Goal: Task Accomplishment & Management: Complete application form

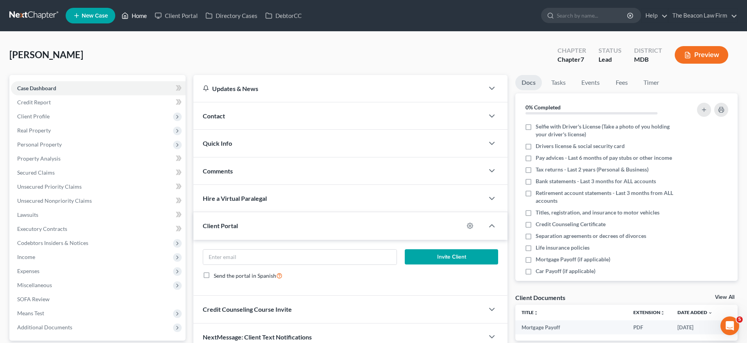
click at [137, 14] on link "Home" at bounding box center [134, 16] width 33 height 14
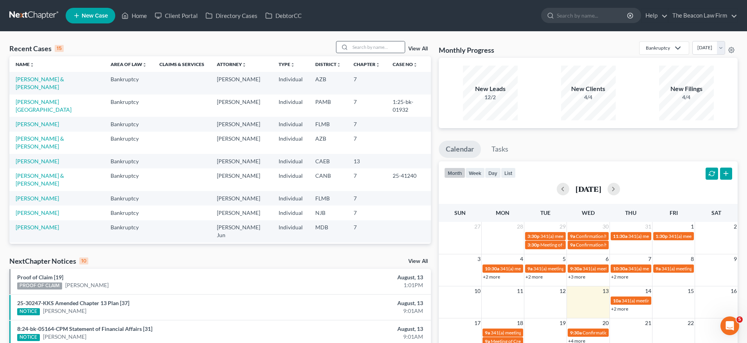
drag, startPoint x: 360, startPoint y: 57, endPoint x: 361, endPoint y: 53, distance: 4.5
click at [360, 57] on th "Chapter unfold_more expand_more expand_less" at bounding box center [366, 64] width 39 height 16
click at [362, 50] on input "search" at bounding box center [377, 46] width 55 height 11
paste input "[PERSON_NAME]"
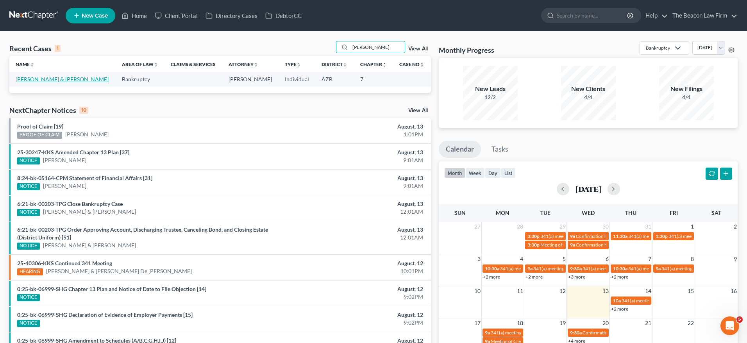
type input "[PERSON_NAME]"
click at [45, 79] on link "[PERSON_NAME] & [PERSON_NAME]" at bounding box center [62, 79] width 93 height 7
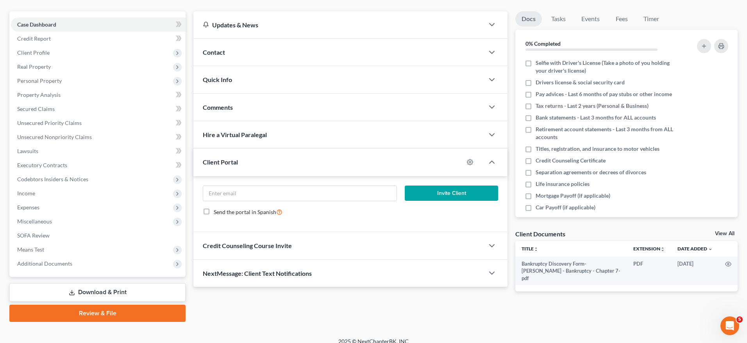
scroll to position [72, 0]
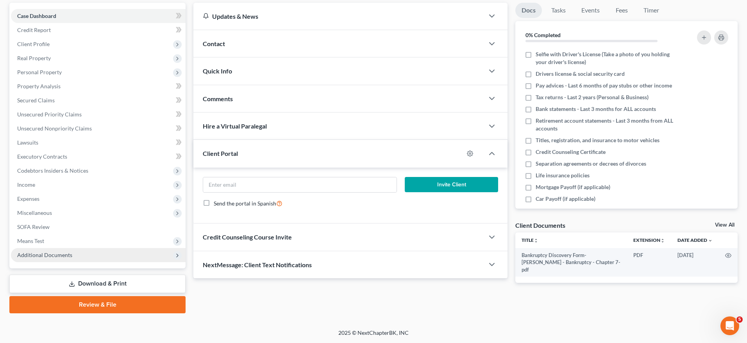
click at [34, 256] on span "Additional Documents" at bounding box center [44, 255] width 55 height 7
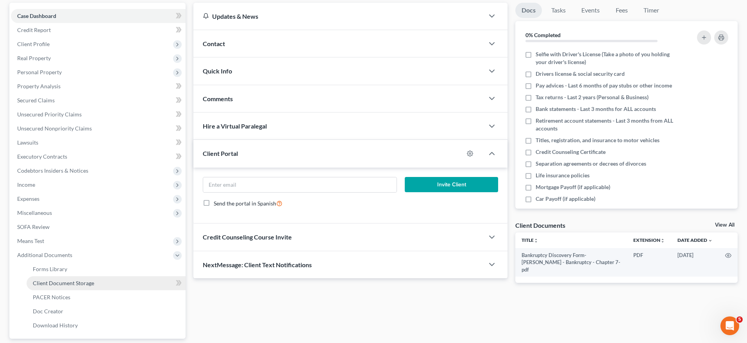
click at [72, 283] on span "Client Document Storage" at bounding box center [63, 283] width 61 height 7
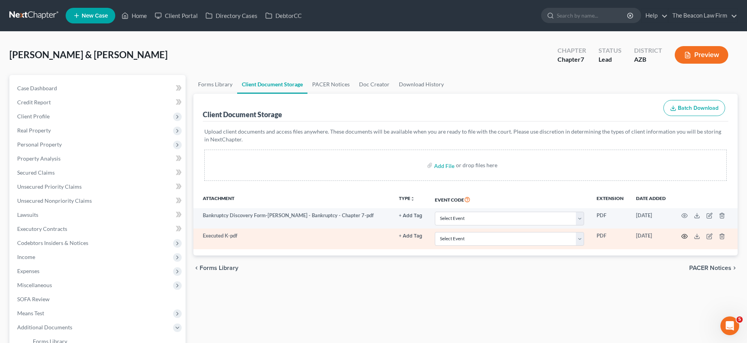
click at [684, 236] on icon "button" at bounding box center [684, 236] width 6 height 6
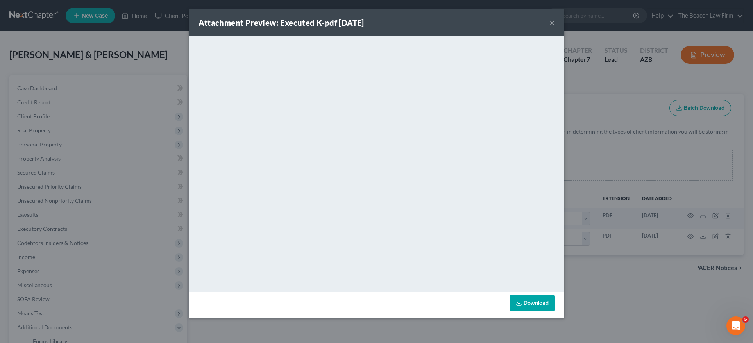
click at [550, 23] on button "×" at bounding box center [551, 22] width 5 height 9
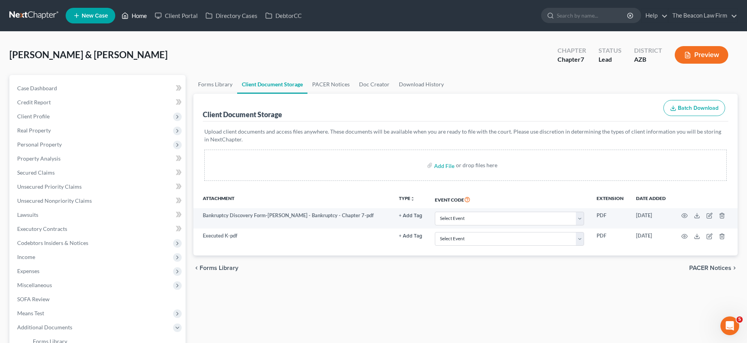
click at [142, 14] on link "Home" at bounding box center [134, 16] width 33 height 14
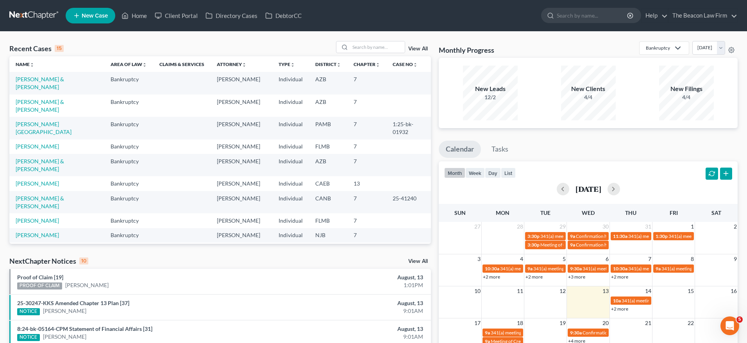
click at [266, 1] on nav "Home New Case Client Portal Directory Cases DebtorCC The Beacon Law Firm [PERSO…" at bounding box center [373, 15] width 747 height 31
click at [366, 48] on input "search" at bounding box center [377, 46] width 55 height 11
paste input "[PERSON_NAME]"
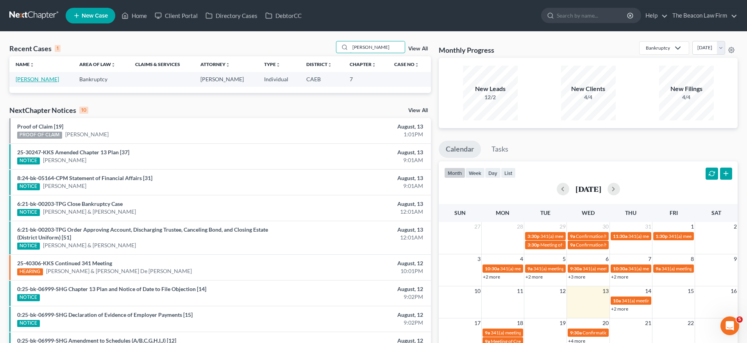
type input "[PERSON_NAME]"
drag, startPoint x: 35, startPoint y: 79, endPoint x: 55, endPoint y: 73, distance: 21.6
click at [35, 79] on link "[PERSON_NAME]" at bounding box center [37, 79] width 43 height 7
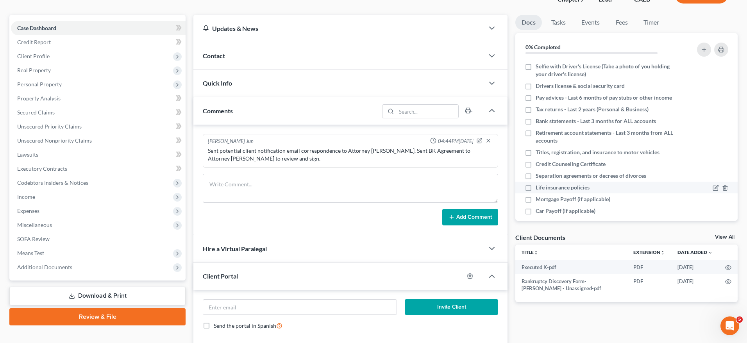
scroll to position [61, 0]
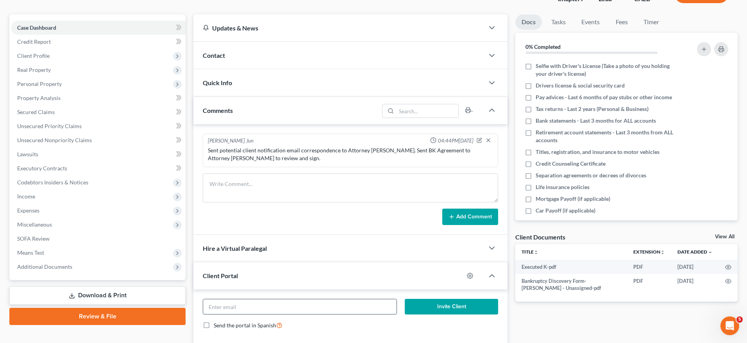
click at [321, 304] on input "email" at bounding box center [299, 306] width 193 height 15
click at [302, 305] on input "email" at bounding box center [299, 306] width 193 height 15
click at [470, 274] on icon "button" at bounding box center [470, 276] width 6 height 6
select select "7"
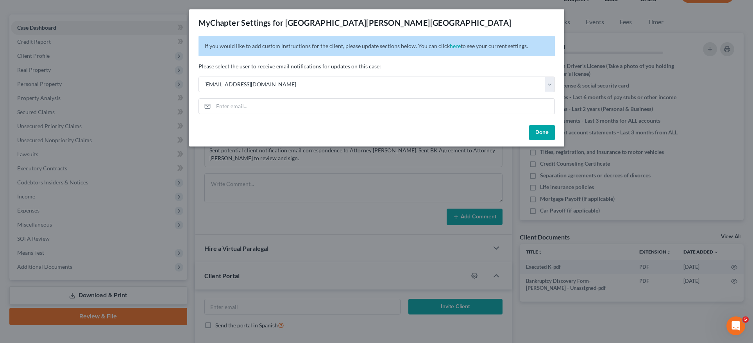
click at [542, 132] on button "Done" at bounding box center [542, 133] width 26 height 16
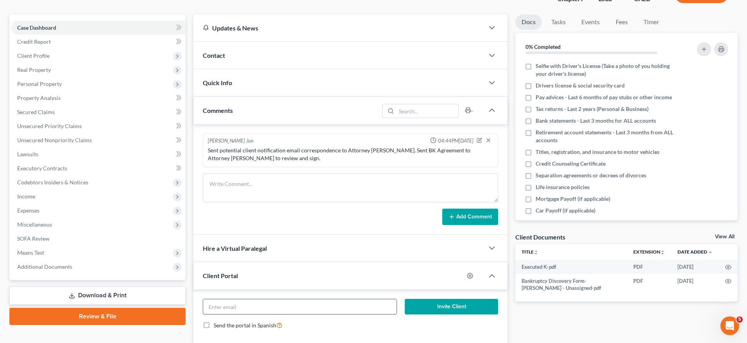
click at [323, 307] on input "email" at bounding box center [299, 306] width 193 height 15
paste input "[EMAIL_ADDRESS][DOMAIN_NAME]"
type input "[EMAIL_ADDRESS][DOMAIN_NAME]"
drag, startPoint x: 470, startPoint y: 307, endPoint x: 448, endPoint y: 300, distance: 23.5
click at [470, 307] on button "Invite Client" at bounding box center [451, 307] width 93 height 16
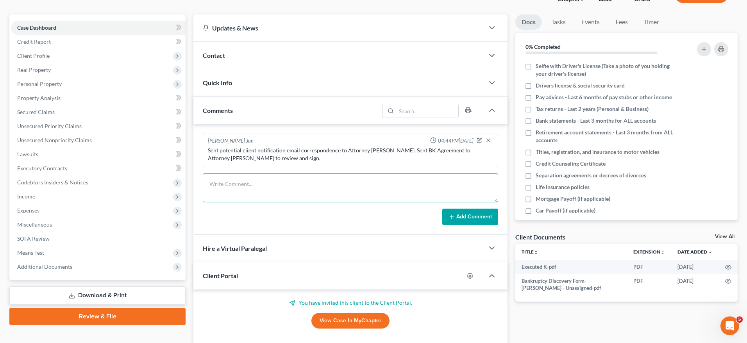
click at [293, 177] on textarea at bounding box center [350, 187] width 295 height 29
click at [268, 180] on textarea at bounding box center [350, 187] width 295 height 29
paste textarea "Client is paid in full. Sent client and Attorney [PERSON_NAME] petition prepara…"
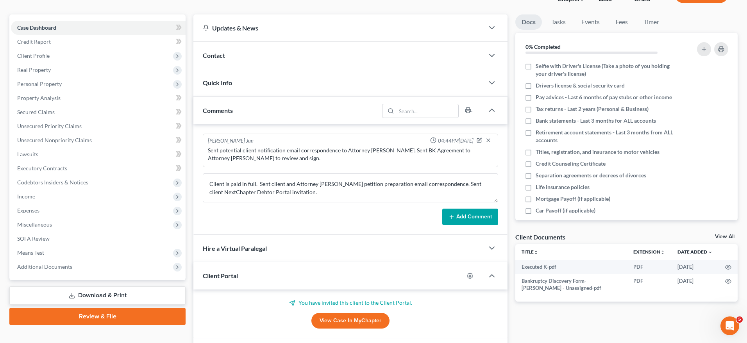
click at [383, 154] on div "Sent potential client notification email correspondence to Attorney [PERSON_NAM…" at bounding box center [350, 154] width 285 height 16
drag, startPoint x: 368, startPoint y: 148, endPoint x: 386, endPoint y: 147, distance: 17.2
click at [386, 147] on div "Sent potential client notification email correspondence to Attorney [PERSON_NAM…" at bounding box center [350, 154] width 285 height 16
copy div "[PERSON_NAME]"
click at [326, 182] on textarea "Client is paid in full. Sent client and Attorney [PERSON_NAME] petition prepara…" at bounding box center [350, 187] width 295 height 29
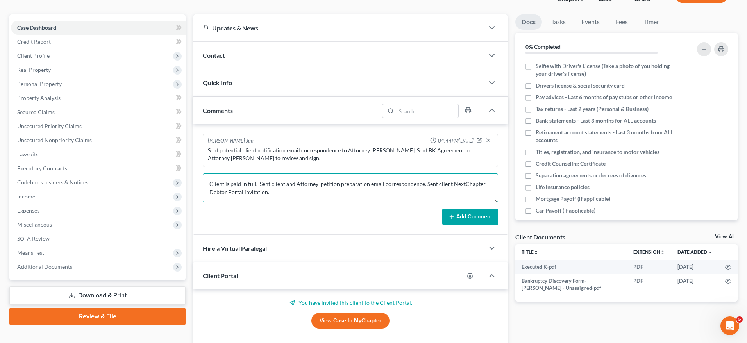
paste textarea "[PERSON_NAME]"
type textarea "Client is paid in full. Sent client and Attorney [PERSON_NAME] petition prepara…"
click at [477, 212] on button "Add Comment" at bounding box center [470, 217] width 56 height 16
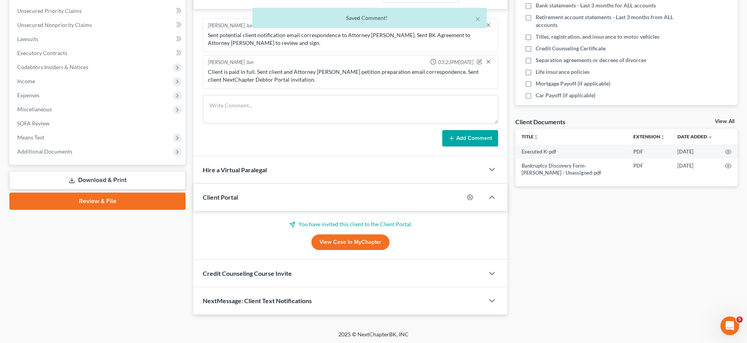
scroll to position [176, 0]
click at [469, 195] on icon "button" at bounding box center [470, 197] width 6 height 6
select select "7"
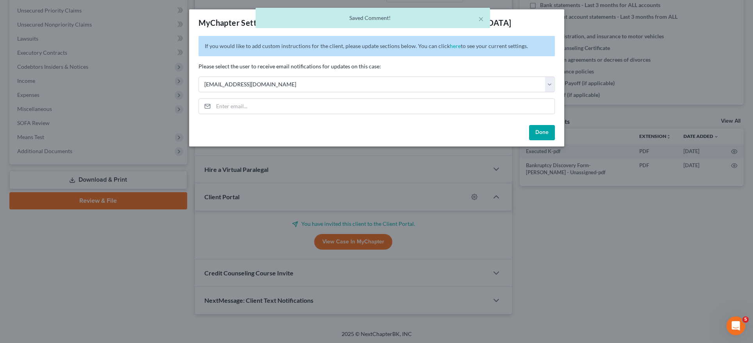
drag, startPoint x: 548, startPoint y: 134, endPoint x: 535, endPoint y: 133, distance: 12.9
click at [548, 134] on button "Done" at bounding box center [542, 133] width 26 height 16
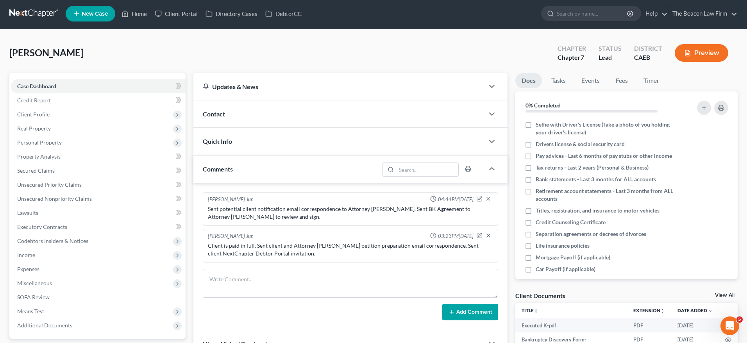
scroll to position [0, 0]
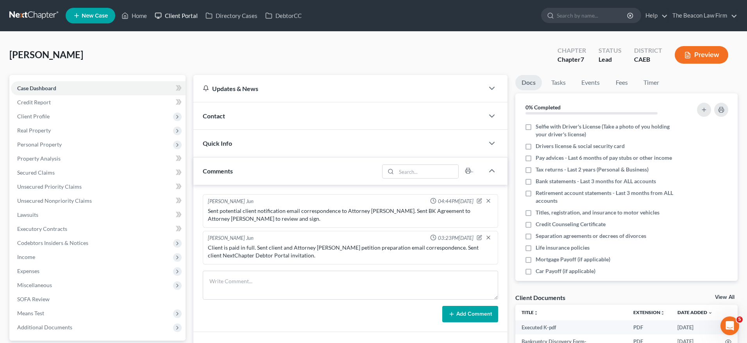
click at [192, 17] on link "Client Portal" at bounding box center [176, 16] width 51 height 14
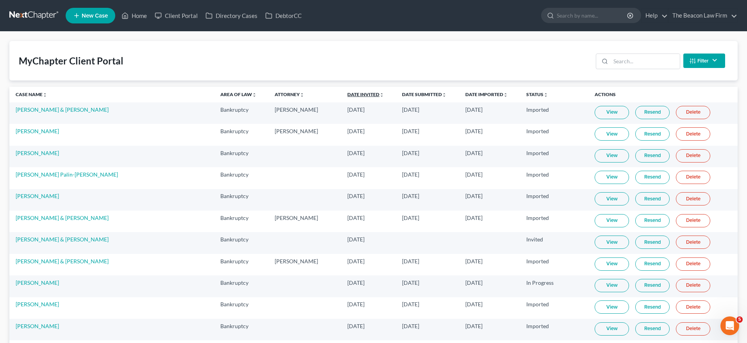
click at [347, 97] on link "Date Invited unfold_more expand_more expand_less" at bounding box center [365, 94] width 37 height 6
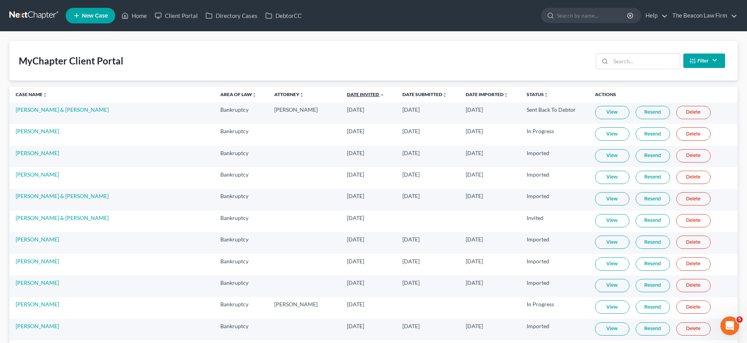
click at [347, 97] on link "Date Invited unfold_more expand_more expand_less" at bounding box center [365, 94] width 37 height 6
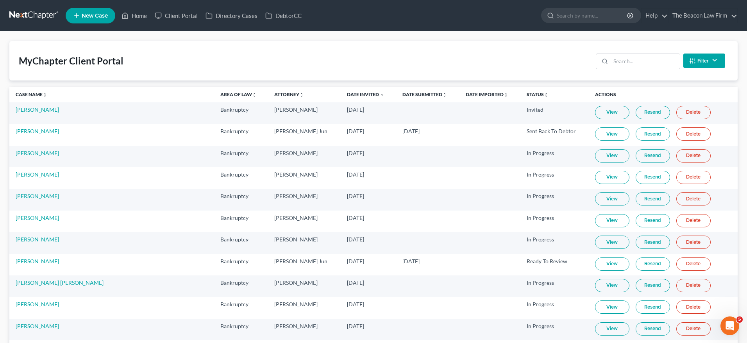
click at [639, 114] on link "Resend" at bounding box center [652, 112] width 34 height 13
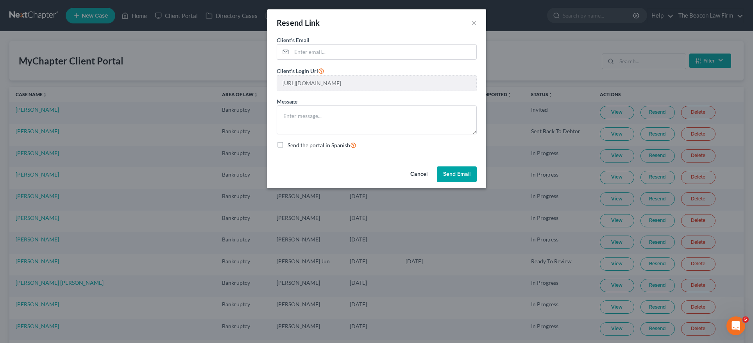
drag, startPoint x: 454, startPoint y: 171, endPoint x: 523, endPoint y: 62, distance: 129.1
click at [523, 62] on div "Resend Link × Client's Email * Client's Login Url [URL][DOMAIN_NAME] Message Se…" at bounding box center [376, 171] width 753 height 343
click at [431, 55] on input "email" at bounding box center [383, 52] width 185 height 15
paste input "[EMAIL_ADDRESS][DOMAIN_NAME]"
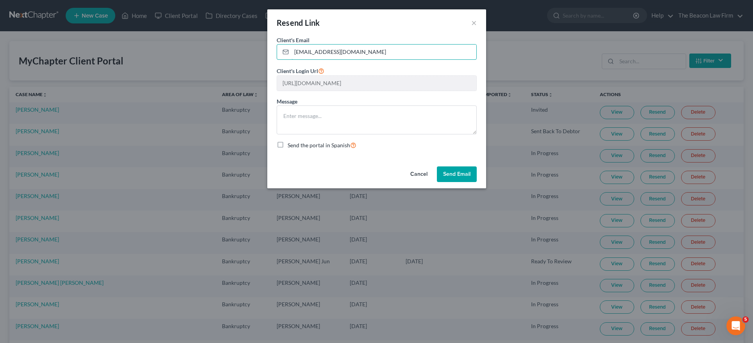
type input "[EMAIL_ADDRESS][DOMAIN_NAME]"
click at [443, 172] on button "Send Email" at bounding box center [457, 174] width 40 height 16
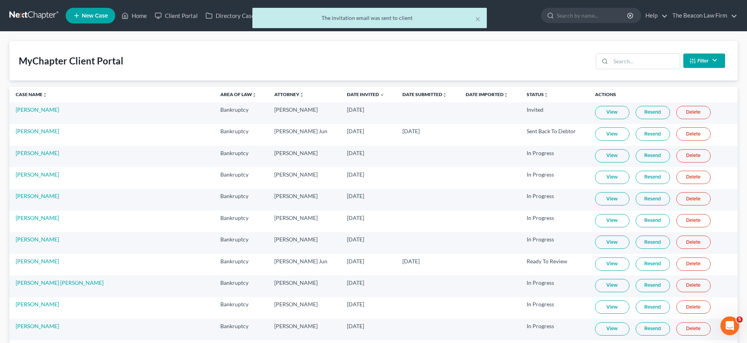
click at [644, 118] on link "Resend" at bounding box center [652, 112] width 34 height 13
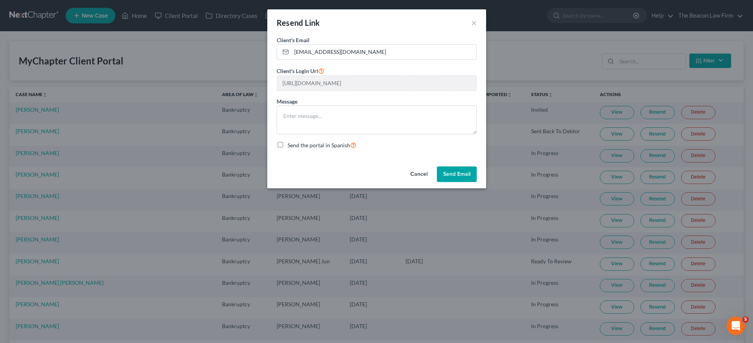
click at [462, 170] on button "Send Email" at bounding box center [457, 174] width 40 height 16
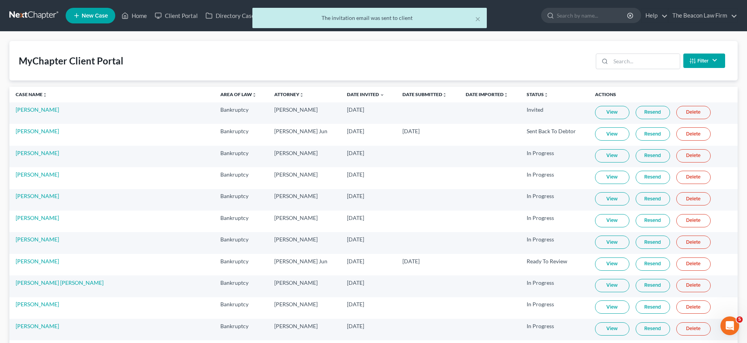
click at [638, 112] on link "Resend" at bounding box center [652, 112] width 34 height 13
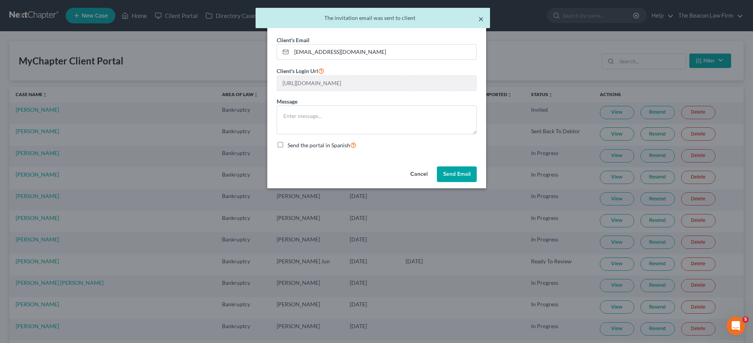
click at [482, 19] on button "×" at bounding box center [480, 18] width 5 height 9
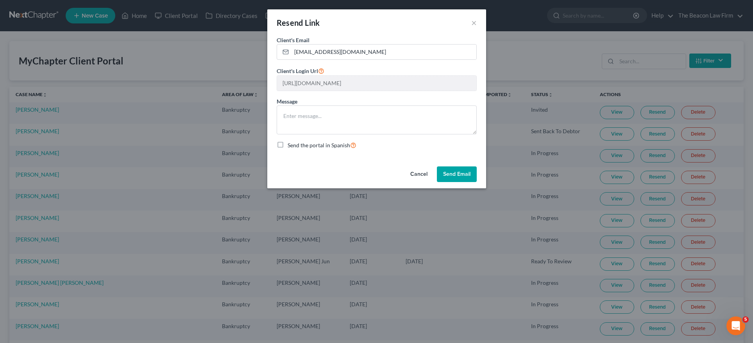
click at [417, 174] on button "Cancel" at bounding box center [419, 174] width 30 height 16
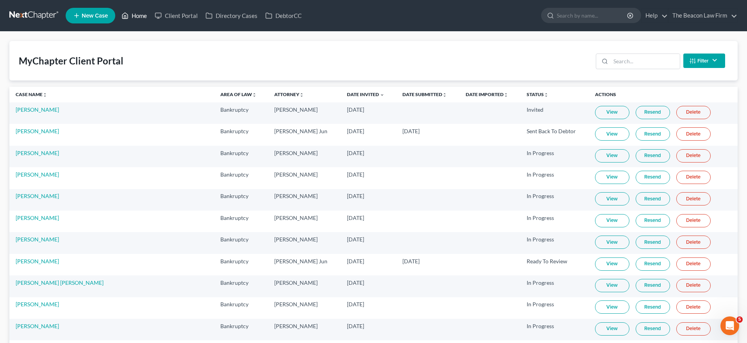
click at [140, 20] on link "Home" at bounding box center [134, 16] width 33 height 14
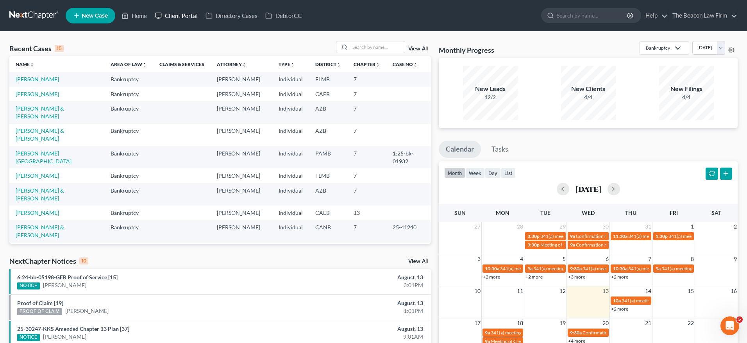
click at [175, 19] on link "Client Portal" at bounding box center [176, 16] width 51 height 14
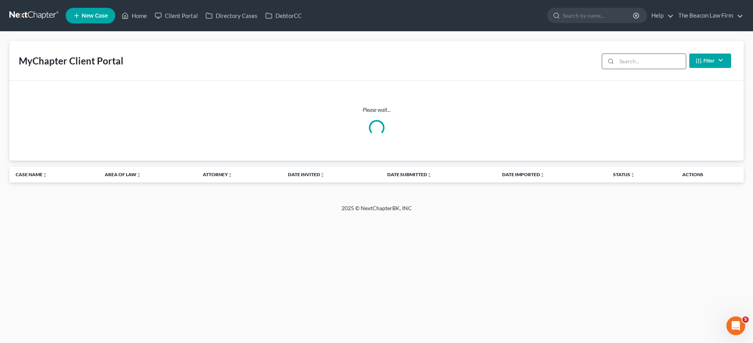
click at [634, 61] on input "search" at bounding box center [650, 61] width 69 height 15
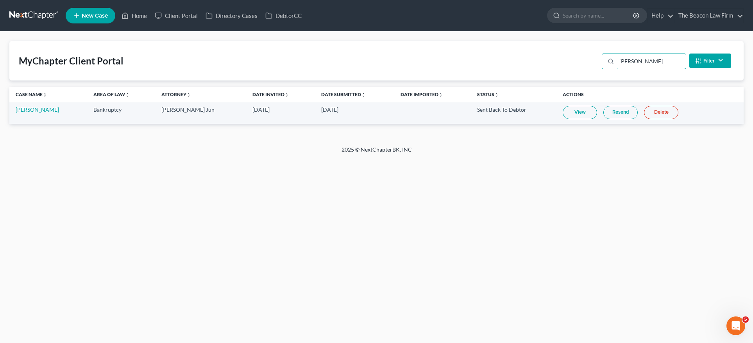
drag, startPoint x: 621, startPoint y: 61, endPoint x: 560, endPoint y: 60, distance: 61.7
click at [560, 60] on div "MyChapter Client Portal [PERSON_NAME] Status Filter... Invited In Progress Read…" at bounding box center [376, 60] width 734 height 39
type input "[PERSON_NAME]"
click at [186, 19] on link "Client Portal" at bounding box center [176, 16] width 51 height 14
click at [252, 94] on link "Date Invited unfold_more expand_more expand_less" at bounding box center [270, 94] width 37 height 6
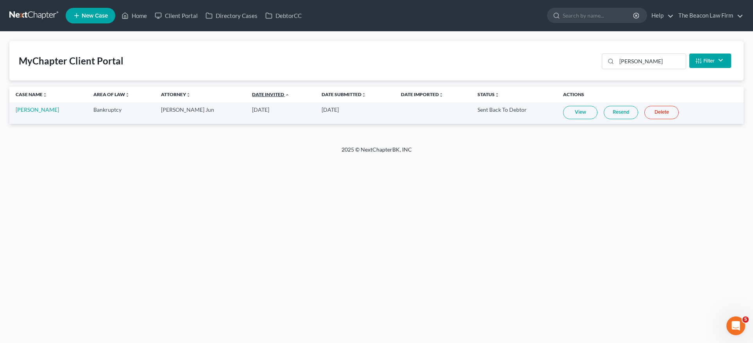
click at [252, 94] on link "Date Invited unfold_more expand_more expand_less" at bounding box center [270, 94] width 37 height 6
drag, startPoint x: 643, startPoint y: 54, endPoint x: 646, endPoint y: 57, distance: 4.2
click at [644, 55] on input "[PERSON_NAME]" at bounding box center [650, 61] width 69 height 15
drag, startPoint x: 622, startPoint y: 63, endPoint x: 547, endPoint y: 65, distance: 75.0
click at [548, 64] on div "MyChapter Client Portal [PERSON_NAME] Status Filter... Invited In Progress Read…" at bounding box center [376, 60] width 734 height 39
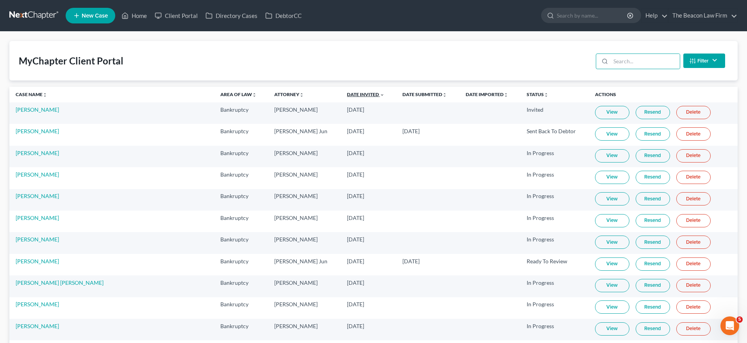
click at [347, 92] on link "Date Invited unfold_more expand_more expand_less" at bounding box center [365, 94] width 37 height 6
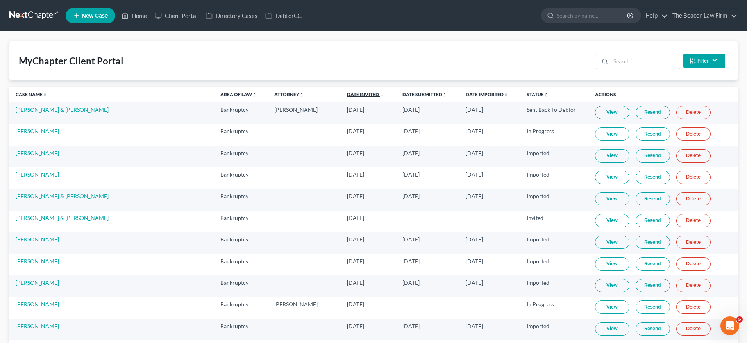
click at [347, 92] on link "Date Invited unfold_more expand_more expand_less" at bounding box center [365, 94] width 37 height 6
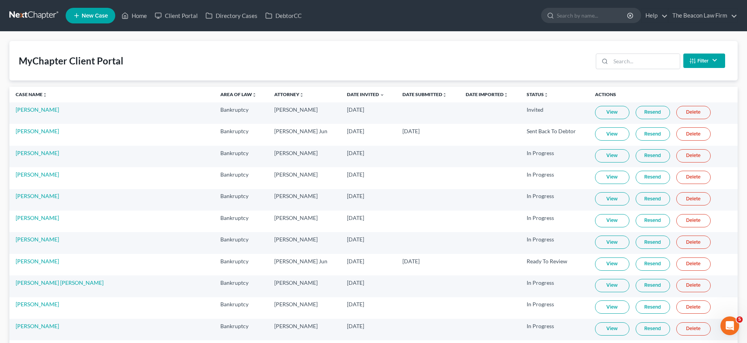
click at [357, 66] on div "MyChapter Client Portal Filter Status Filter... Invited In Progress Ready To Re…" at bounding box center [373, 60] width 728 height 39
click at [146, 16] on link "Home" at bounding box center [134, 16] width 33 height 14
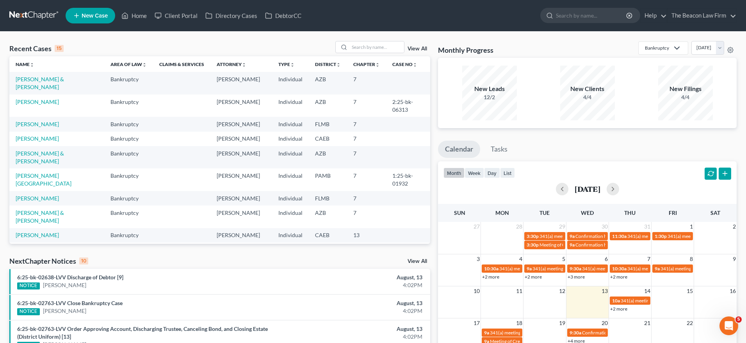
click at [94, 16] on span "New Case" at bounding box center [95, 16] width 26 height 6
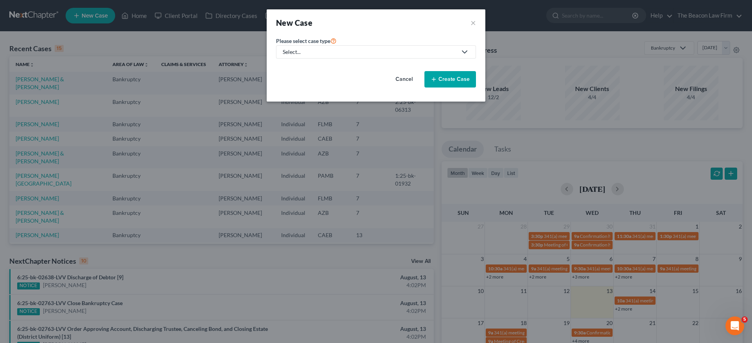
click at [305, 54] on div "Select..." at bounding box center [370, 52] width 174 height 8
click at [301, 69] on div "Bankruptcy" at bounding box center [298, 68] width 28 height 8
select select "15"
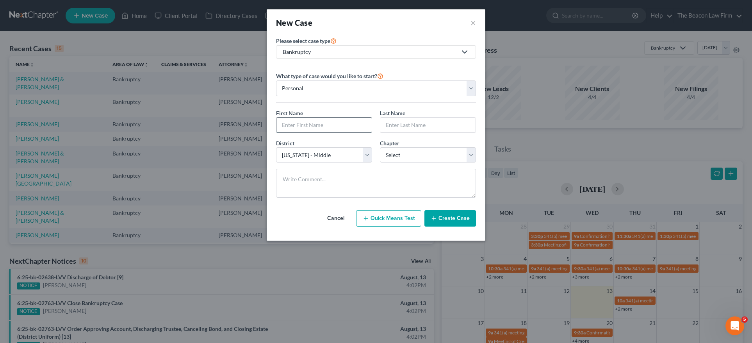
paste input "Dwayne Guerin"
type input "Dwayne Guerin"
click at [380, 126] on div at bounding box center [428, 125] width 96 height 16
paste input "Dwayne Guerin"
drag, startPoint x: 407, startPoint y: 123, endPoint x: 356, endPoint y: 122, distance: 51.6
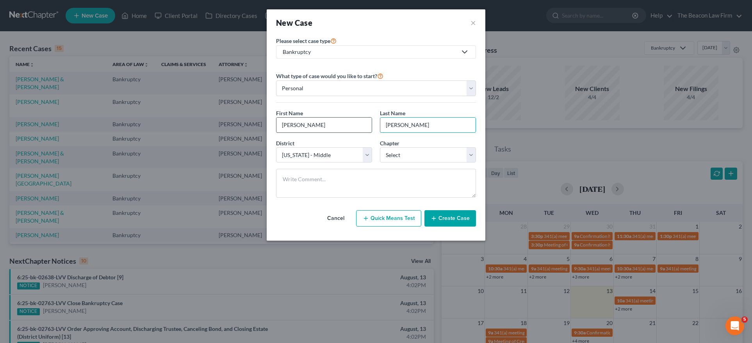
click at [357, 123] on div "First Name * Dwayne Guerin Last Name * Dwayne Guerin" at bounding box center [376, 124] width 208 height 30
type input "Guerin"
drag, startPoint x: 342, startPoint y: 125, endPoint x: 366, endPoint y: 141, distance: 28.8
click at [303, 123] on input "Dwayne" at bounding box center [324, 125] width 95 height 15
type input "Dwayne"
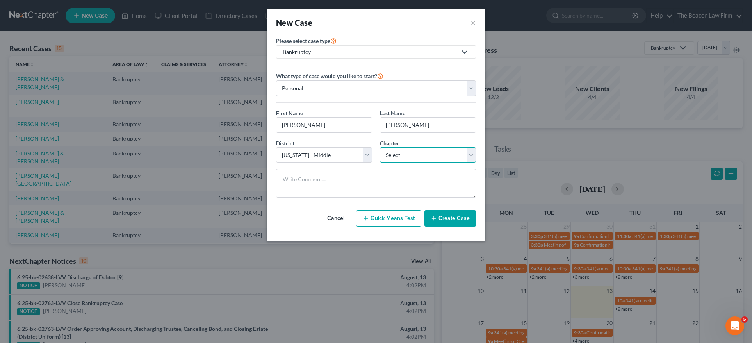
select select "0"
select select "56"
click at [456, 216] on button "Create Case" at bounding box center [451, 218] width 52 height 16
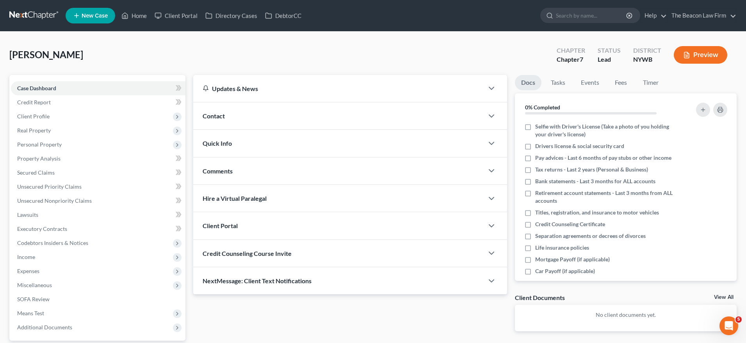
drag, startPoint x: 209, startPoint y: 114, endPoint x: 241, endPoint y: 120, distance: 32.4
click at [209, 114] on span "Contact" at bounding box center [214, 115] width 22 height 7
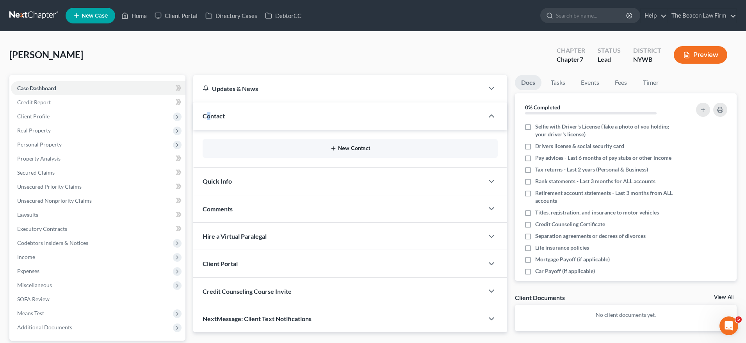
click at [350, 147] on button "New Contact" at bounding box center [350, 148] width 283 height 6
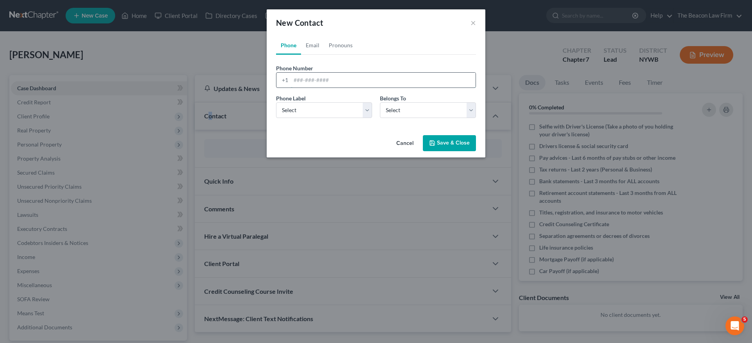
drag, startPoint x: 319, startPoint y: 80, endPoint x: 314, endPoint y: 79, distance: 5.5
paste input "(716) 771-6243"
type input "(716) 771-6243"
select select "0"
drag, startPoint x: 328, startPoint y: 112, endPoint x: 403, endPoint y: 112, distance: 74.2
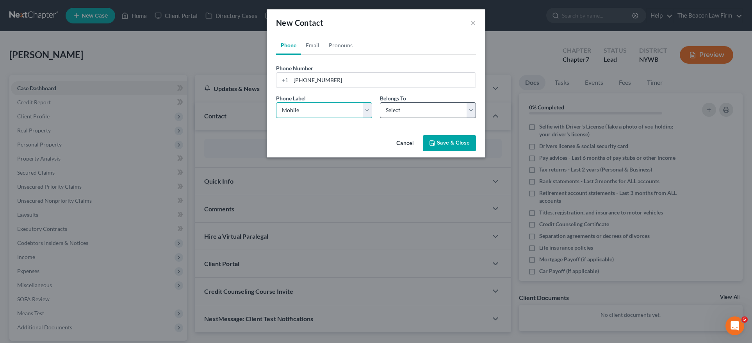
click at [403, 112] on div "Phone Label * Select Mobile Home Work Other Belongs To * Select Client Other" at bounding box center [376, 109] width 208 height 30
select select "0"
click at [454, 144] on button "Save & Close" at bounding box center [449, 143] width 53 height 16
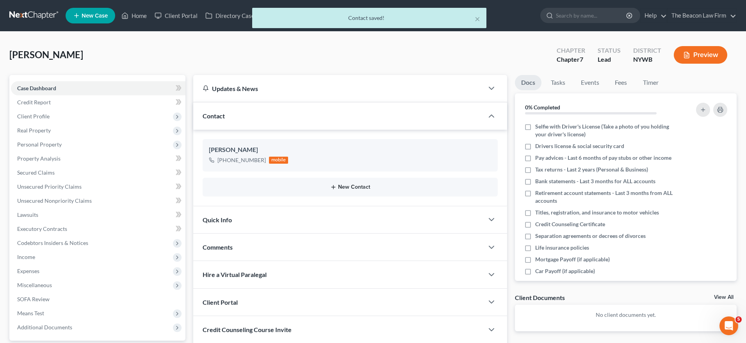
click at [355, 186] on button "New Contact" at bounding box center [350, 187] width 283 height 6
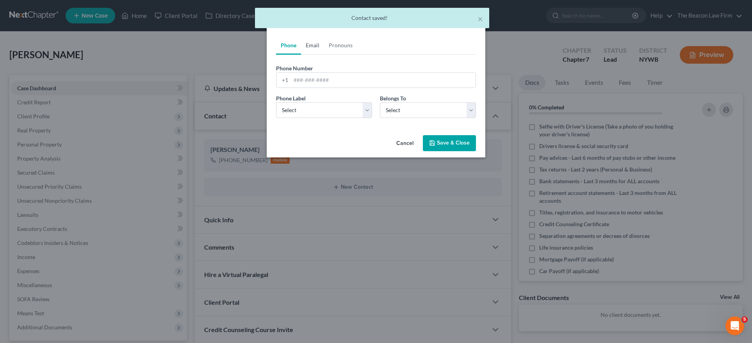
click at [319, 43] on link "Email" at bounding box center [312, 45] width 23 height 19
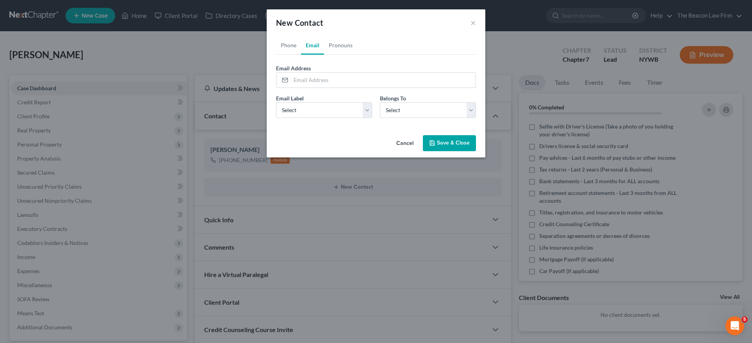
drag, startPoint x: 332, startPoint y: 79, endPoint x: 327, endPoint y: 89, distance: 11.2
paste input "guerindwayne@yahoo.com"
type input "guerindwayne@yahoo.com"
select select "0"
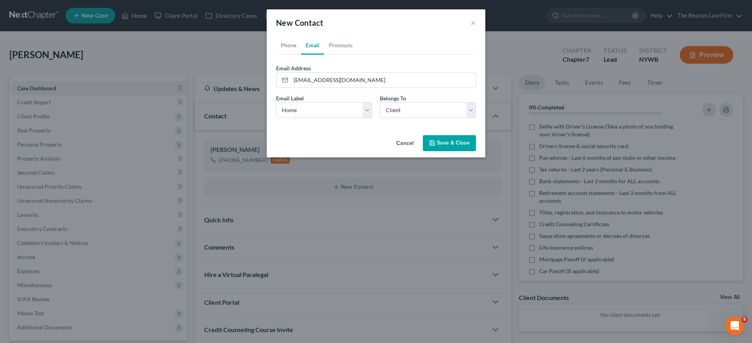
click at [441, 144] on button "Save & Close" at bounding box center [449, 143] width 53 height 16
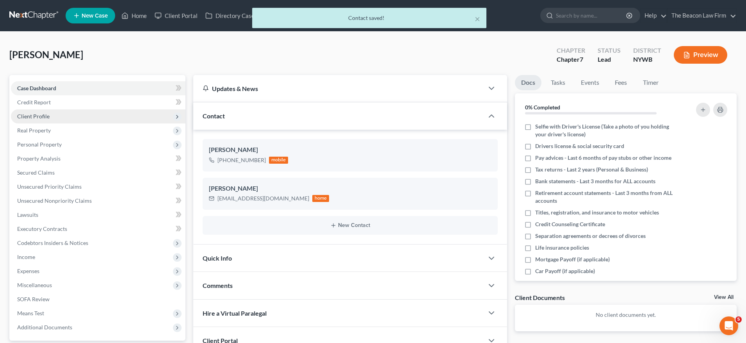
click at [37, 114] on span "Client Profile" at bounding box center [33, 116] width 32 height 7
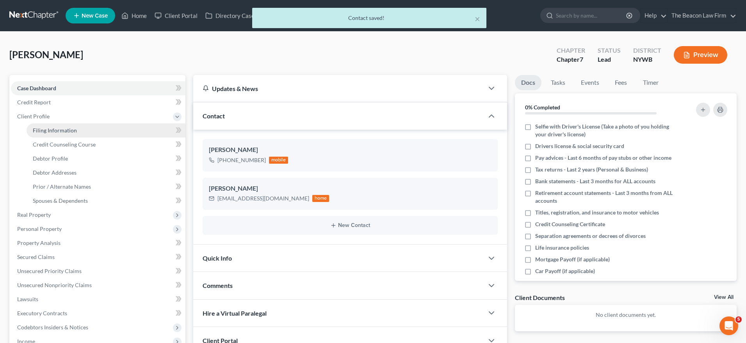
click at [54, 130] on span "Filing Information" at bounding box center [55, 130] width 44 height 7
select select "1"
select select "0"
select select "56"
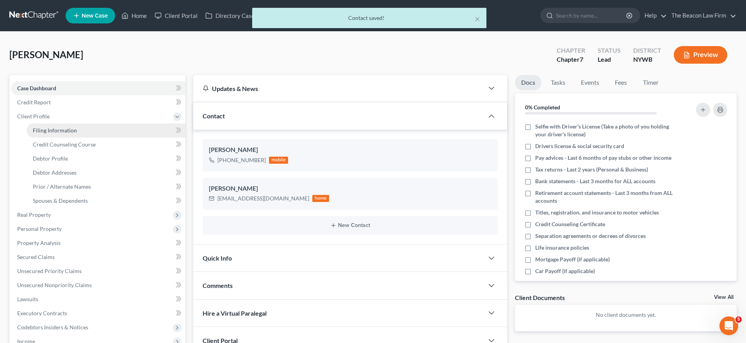
select select "35"
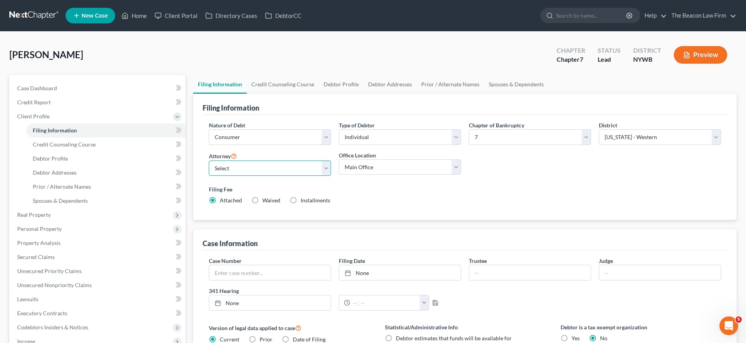
select select "13"
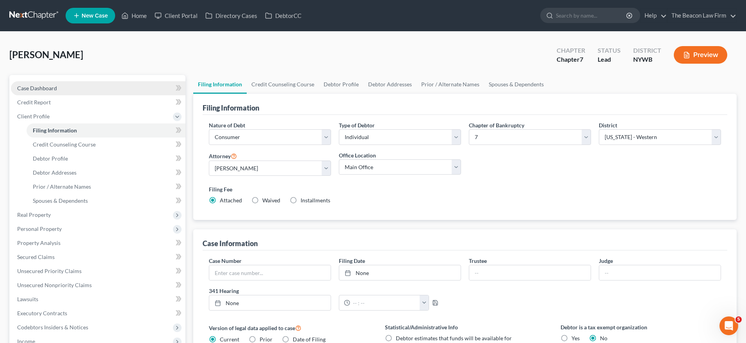
click at [58, 88] on link "Case Dashboard" at bounding box center [98, 88] width 175 height 14
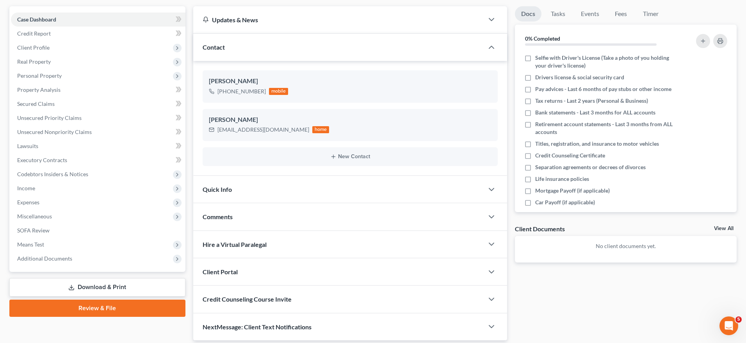
scroll to position [95, 0]
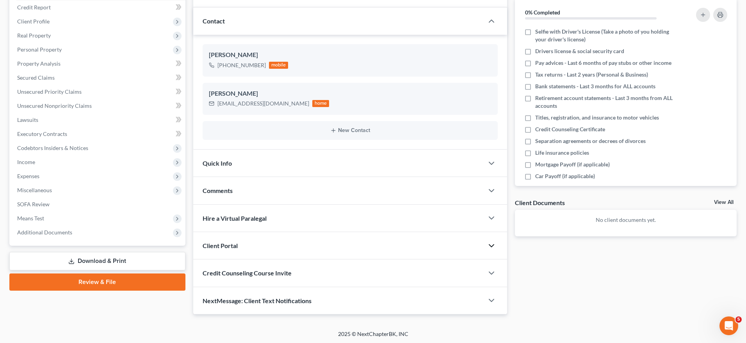
click at [493, 245] on icon "button" at bounding box center [491, 245] width 9 height 9
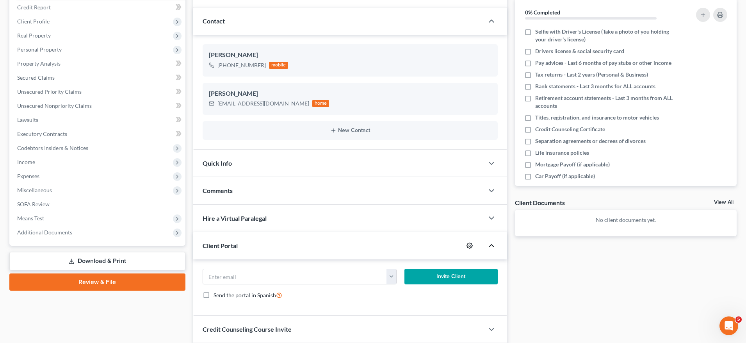
drag, startPoint x: 474, startPoint y: 242, endPoint x: 470, endPoint y: 243, distance: 4.2
click at [473, 242] on div at bounding box center [474, 245] width 20 height 12
click at [469, 243] on icon "button" at bounding box center [470, 246] width 6 height 6
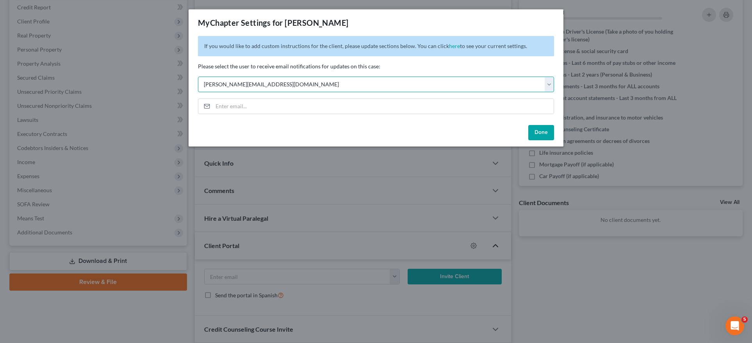
select select "2"
click at [541, 134] on button "Done" at bounding box center [541, 133] width 26 height 16
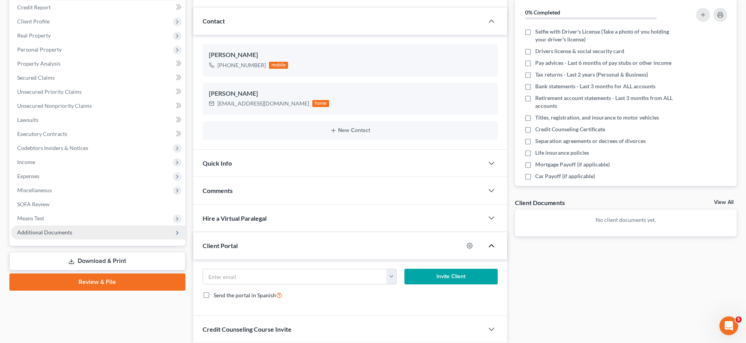
click at [55, 235] on span "Additional Documents" at bounding box center [44, 232] width 55 height 7
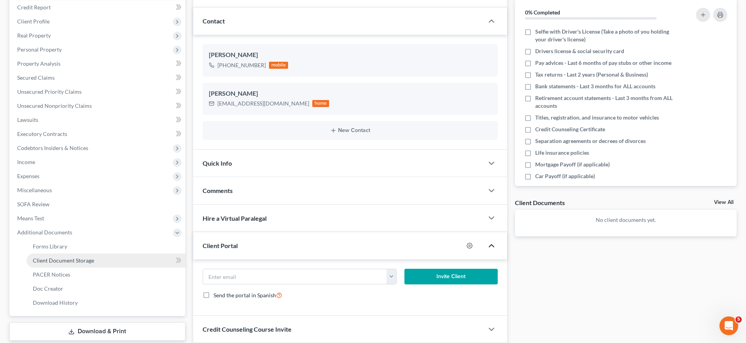
click at [76, 257] on span "Client Document Storage" at bounding box center [63, 260] width 61 height 7
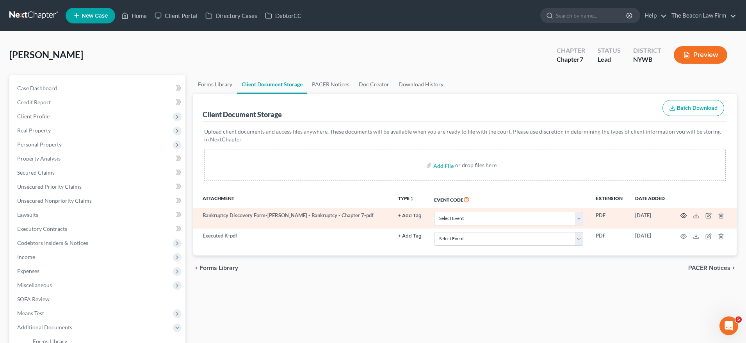
click at [683, 216] on icon "button" at bounding box center [684, 215] width 6 height 6
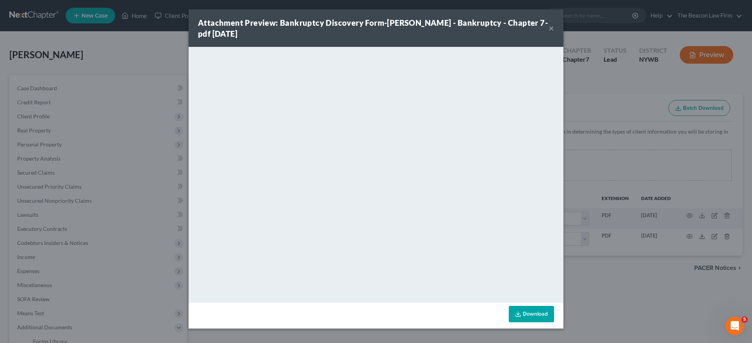
click at [551, 27] on button "×" at bounding box center [551, 27] width 5 height 9
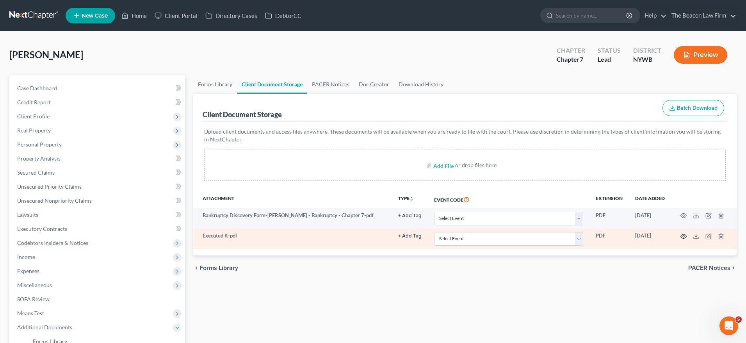
click at [686, 236] on icon "button" at bounding box center [684, 236] width 6 height 6
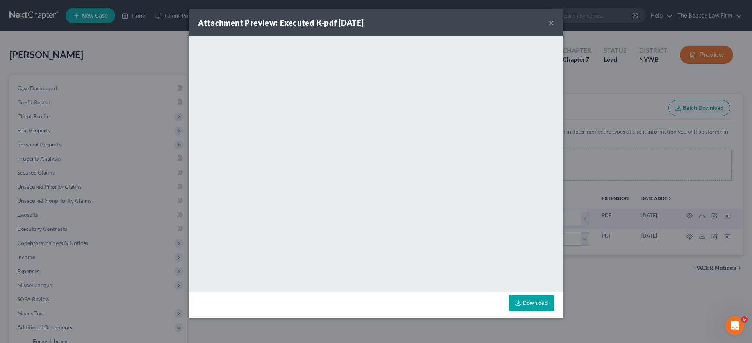
click at [552, 24] on button "×" at bounding box center [551, 22] width 5 height 9
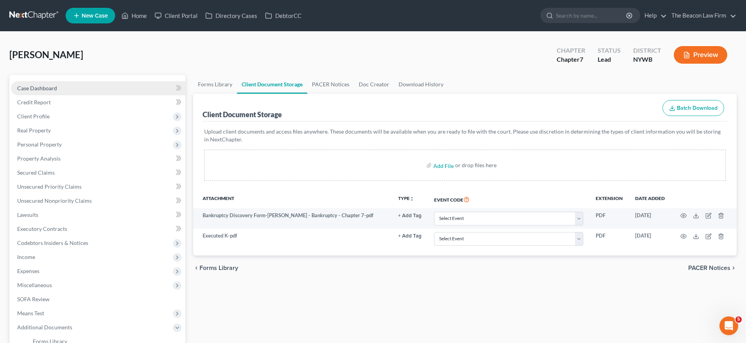
click at [39, 90] on span "Case Dashboard" at bounding box center [37, 88] width 40 height 7
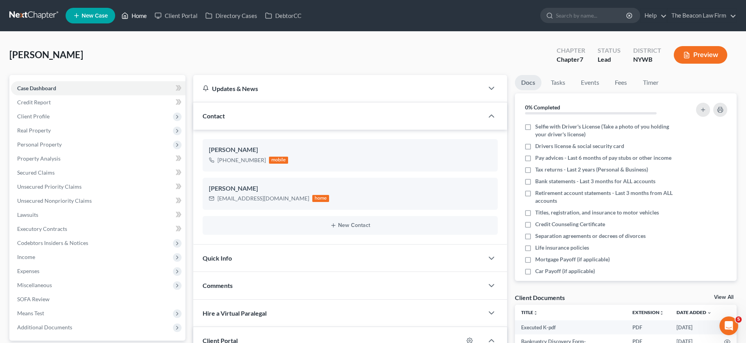
click at [132, 15] on link "Home" at bounding box center [134, 16] width 33 height 14
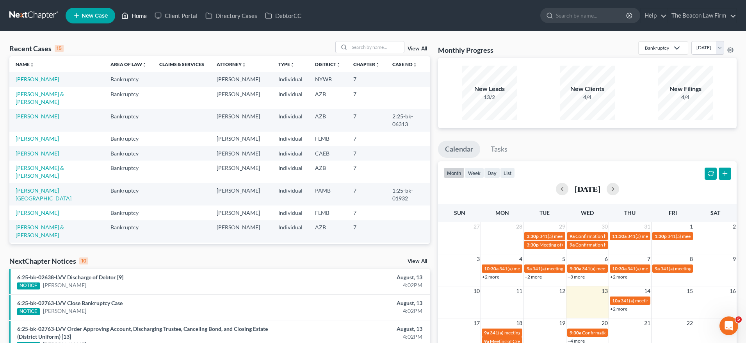
drag, startPoint x: 141, startPoint y: 16, endPoint x: 129, endPoint y: 16, distance: 11.7
click at [141, 16] on link "Home" at bounding box center [134, 16] width 33 height 14
click at [182, 13] on link "Client Portal" at bounding box center [176, 16] width 51 height 14
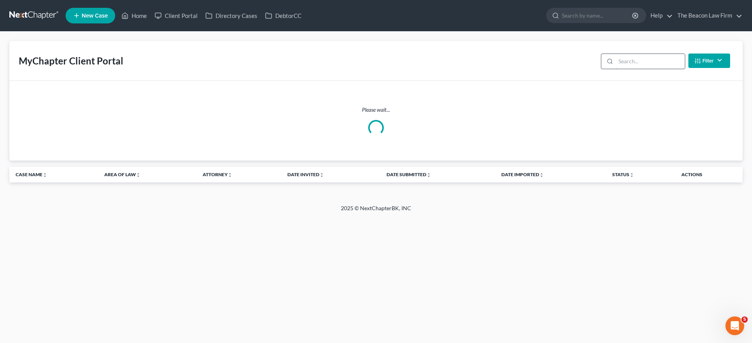
click at [625, 61] on input "search" at bounding box center [650, 61] width 69 height 15
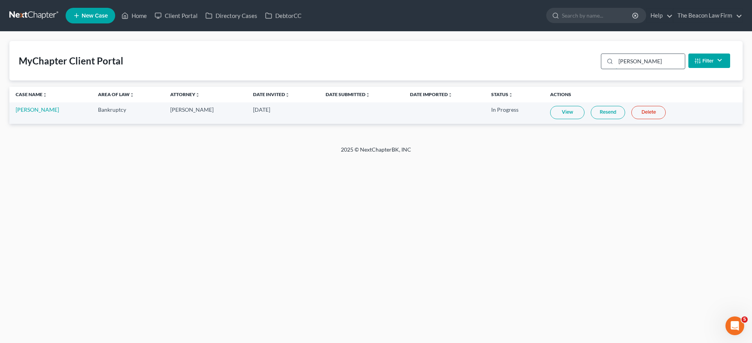
type input "dailey"
drag, startPoint x: 637, startPoint y: 62, endPoint x: 579, endPoint y: 59, distance: 57.5
click at [580, 60] on div "MyChapter Client Portal dailey Filter Status Filter... Invited In Progress Read…" at bounding box center [376, 60] width 734 height 39
click at [430, 54] on div "MyChapter Client Portal dailey Filter Status Filter... Invited In Progress Read…" at bounding box center [376, 60] width 734 height 39
click at [143, 18] on link "Home" at bounding box center [134, 16] width 33 height 14
